Goal: Information Seeking & Learning: Understand process/instructions

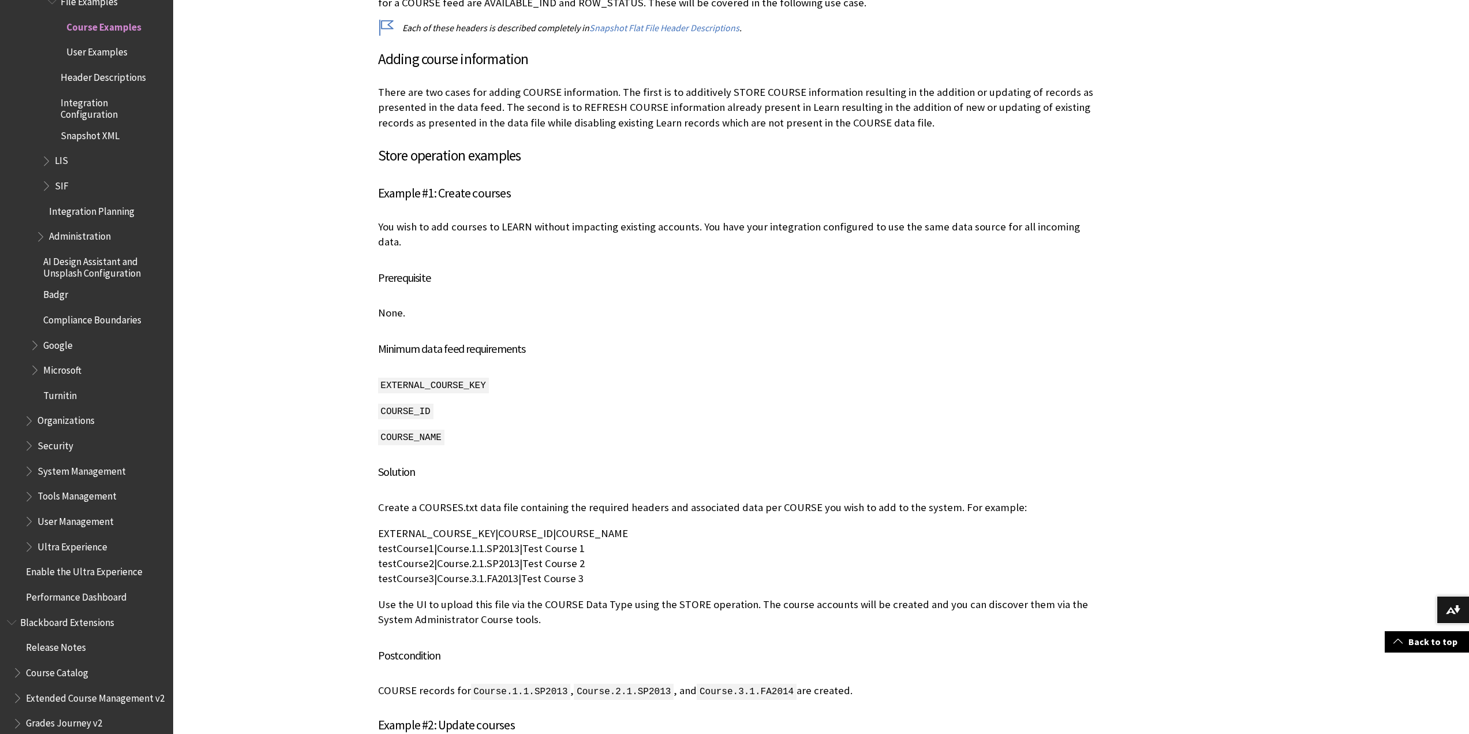
scroll to position [2251, 0]
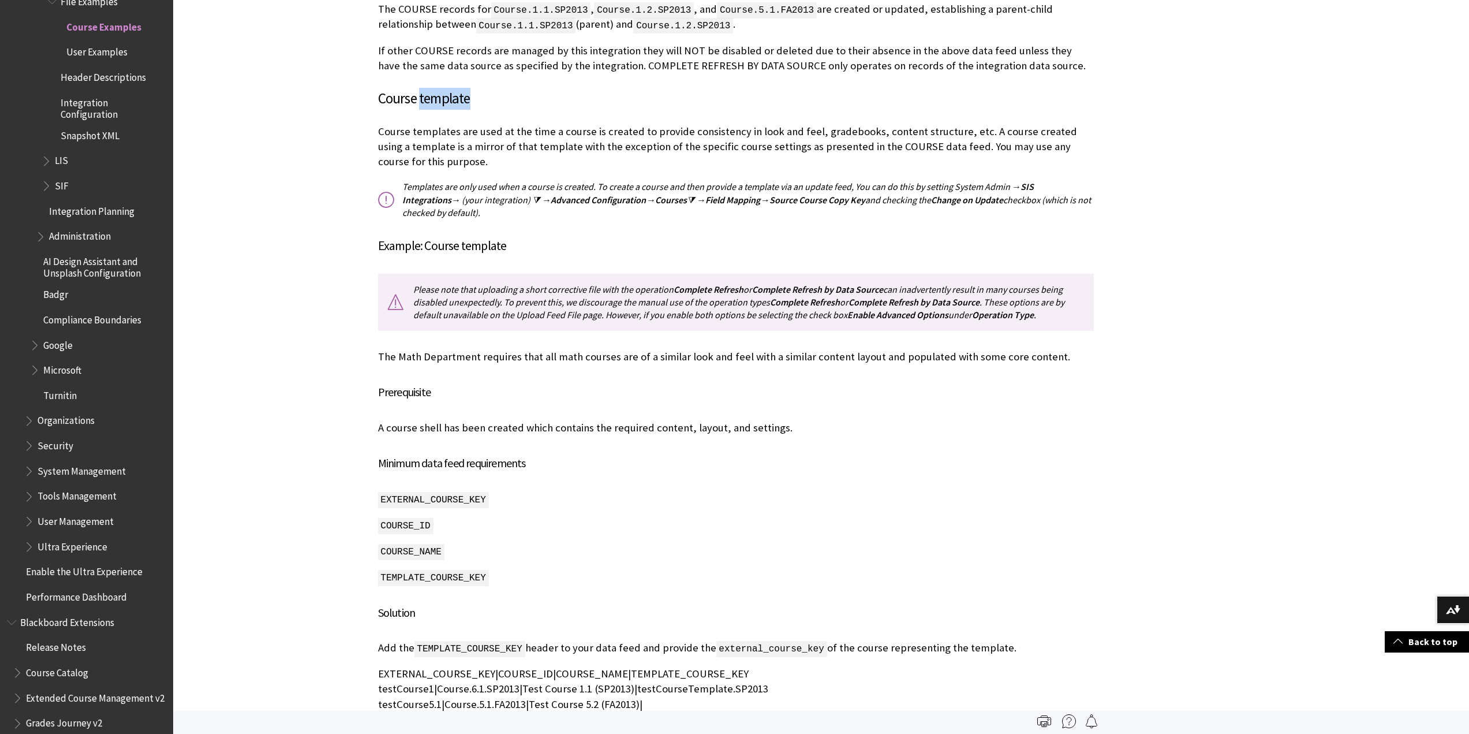
scroll to position [7132, 0]
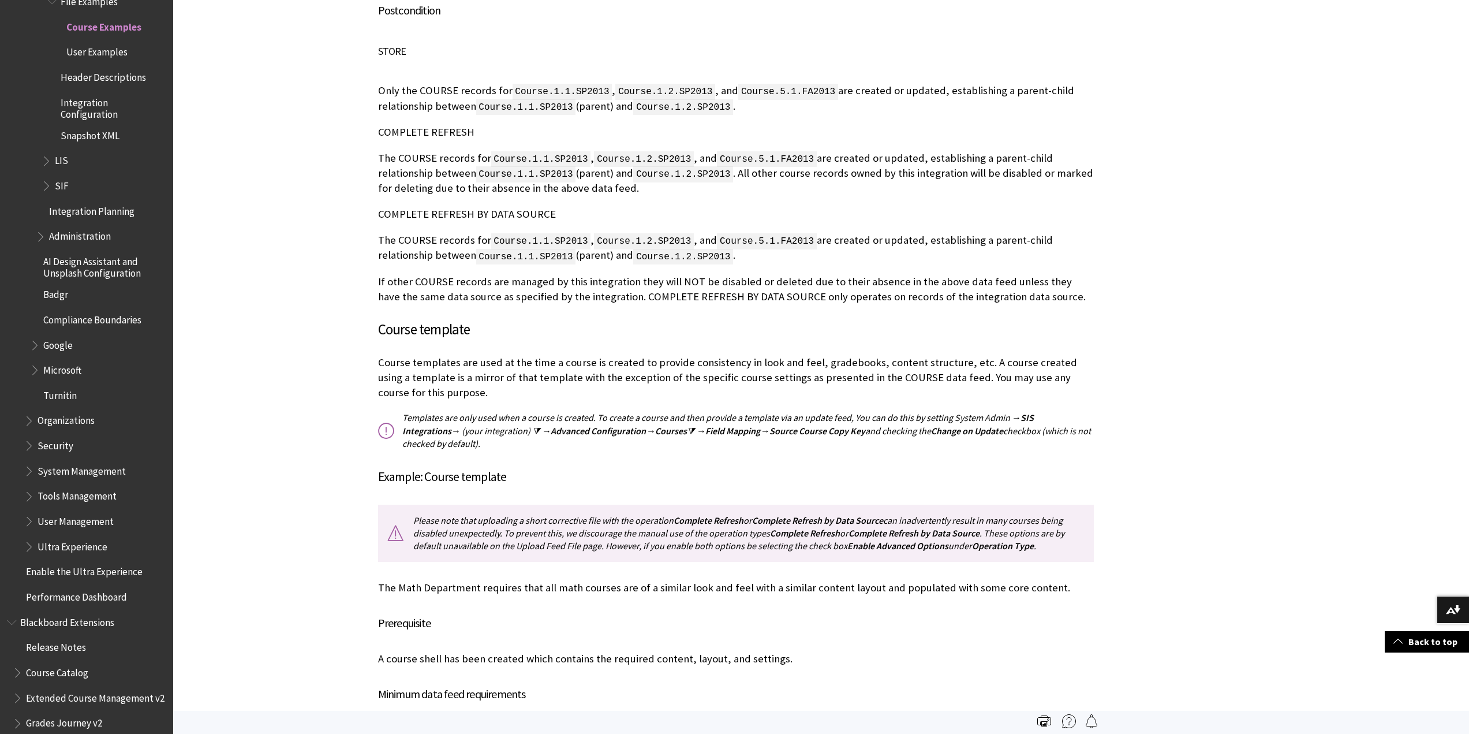
drag, startPoint x: 405, startPoint y: 341, endPoint x: 594, endPoint y: 342, distance: 189.9
click at [594, 411] on p "Templates are only used when a course is created. To create a course and then p…" at bounding box center [736, 430] width 716 height 39
click at [457, 411] on p "Templates are only used when a course is created. To create a course and then p…" at bounding box center [736, 430] width 716 height 39
drag, startPoint x: 567, startPoint y: 380, endPoint x: 483, endPoint y: 350, distance: 90.0
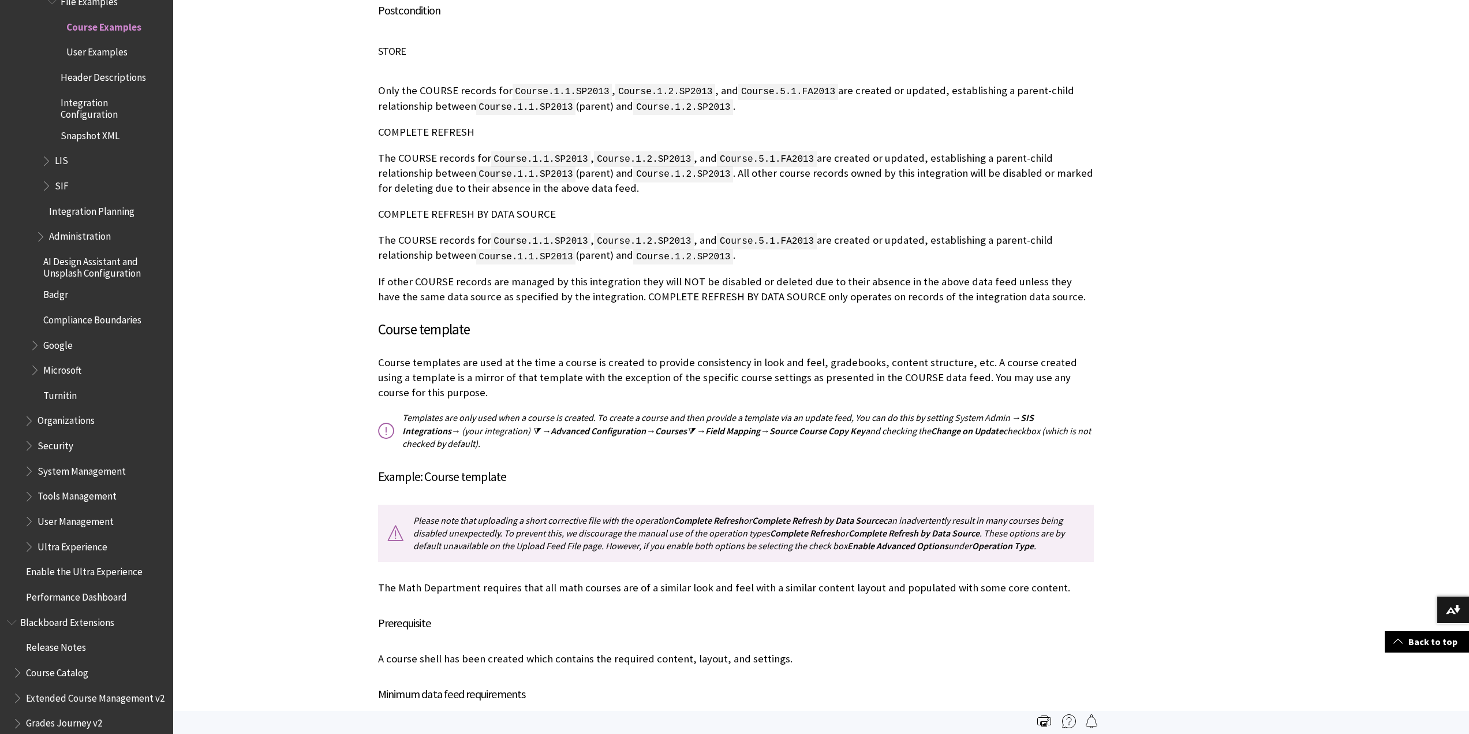
click at [505, 411] on p "Templates are only used when a course is created. To create a course and then p…" at bounding box center [736, 430] width 716 height 39
drag, startPoint x: 414, startPoint y: 337, endPoint x: 594, endPoint y: 338, distance: 180.1
click at [594, 411] on p "Templates are only used when a course is created. To create a course and then p…" at bounding box center [736, 430] width 716 height 39
click at [456, 411] on p "Templates are only used when a course is created. To create a course and then p…" at bounding box center [736, 430] width 716 height 39
drag, startPoint x: 402, startPoint y: 343, endPoint x: 596, endPoint y: 338, distance: 194.0
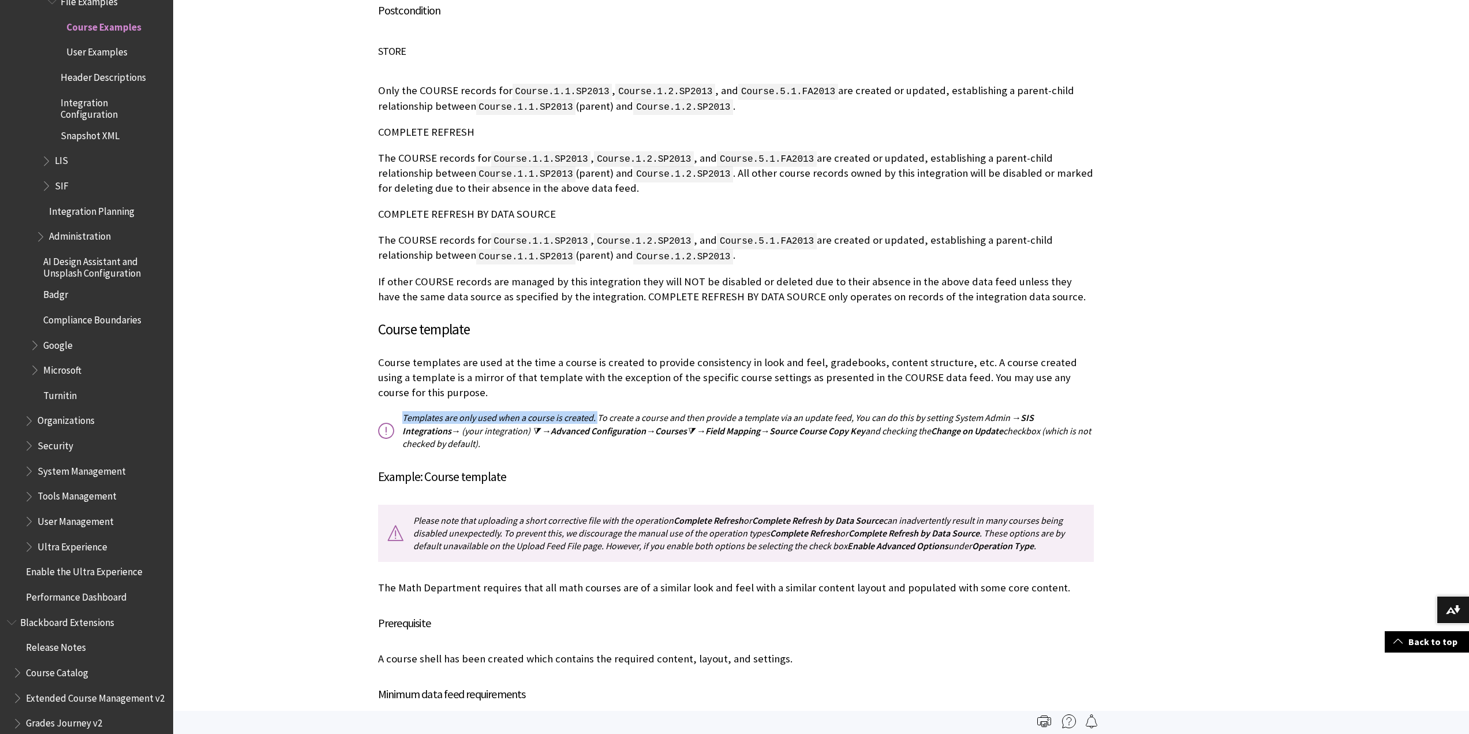
click at [596, 411] on p "Templates are only used when a course is created. To create a course and then p…" at bounding box center [736, 430] width 716 height 39
click at [615, 467] on h4 "Example: Course template" at bounding box center [736, 476] width 716 height 19
drag, startPoint x: 402, startPoint y: 343, endPoint x: 590, endPoint y: 339, distance: 188.2
click at [590, 411] on p "Templates are only used when a course is created. To create a course and then p…" at bounding box center [736, 430] width 716 height 39
click at [519, 411] on p "Templates are only used when a course is created. To create a course and then p…" at bounding box center [736, 430] width 716 height 39
